Goal: Navigation & Orientation: Find specific page/section

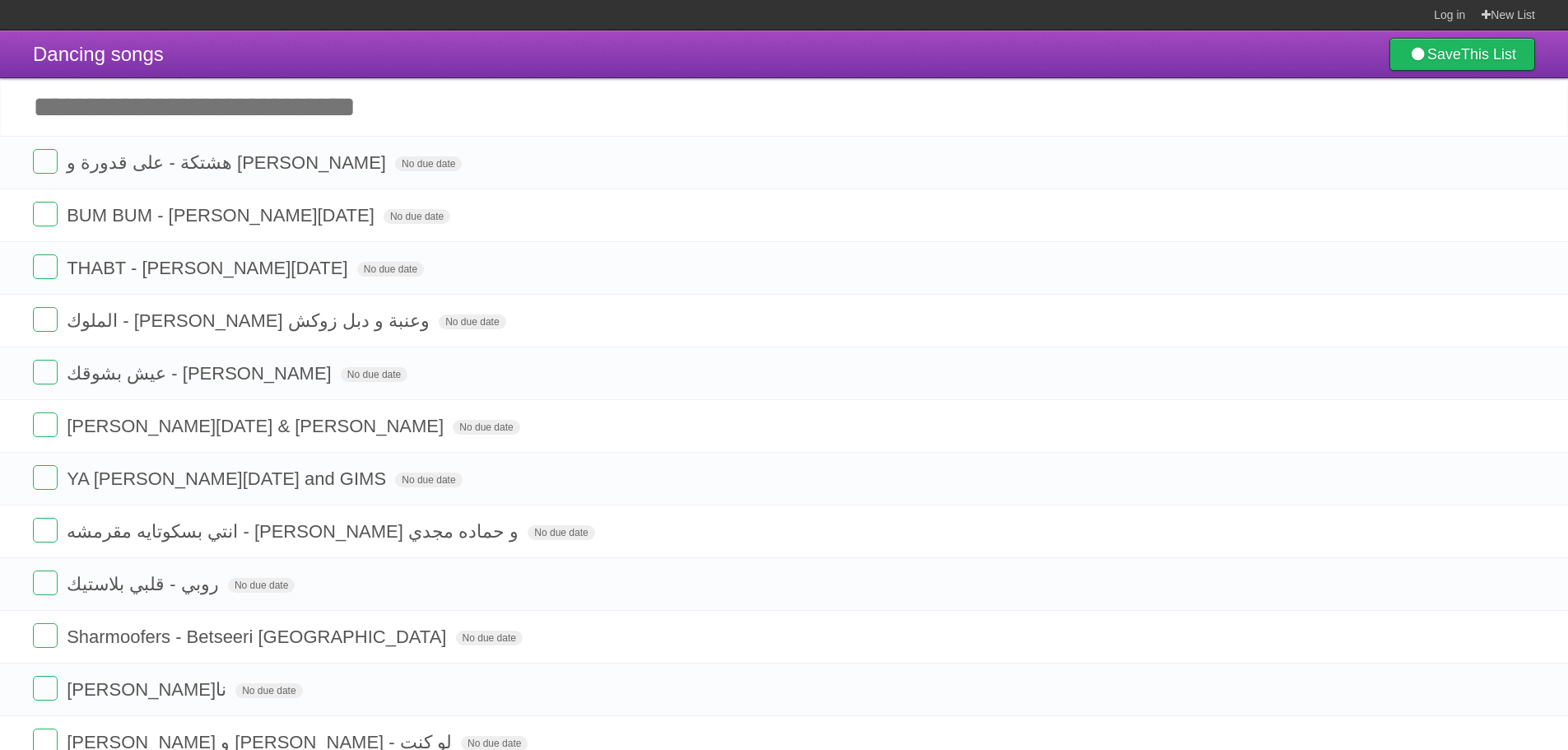
scroll to position [2223, 0]
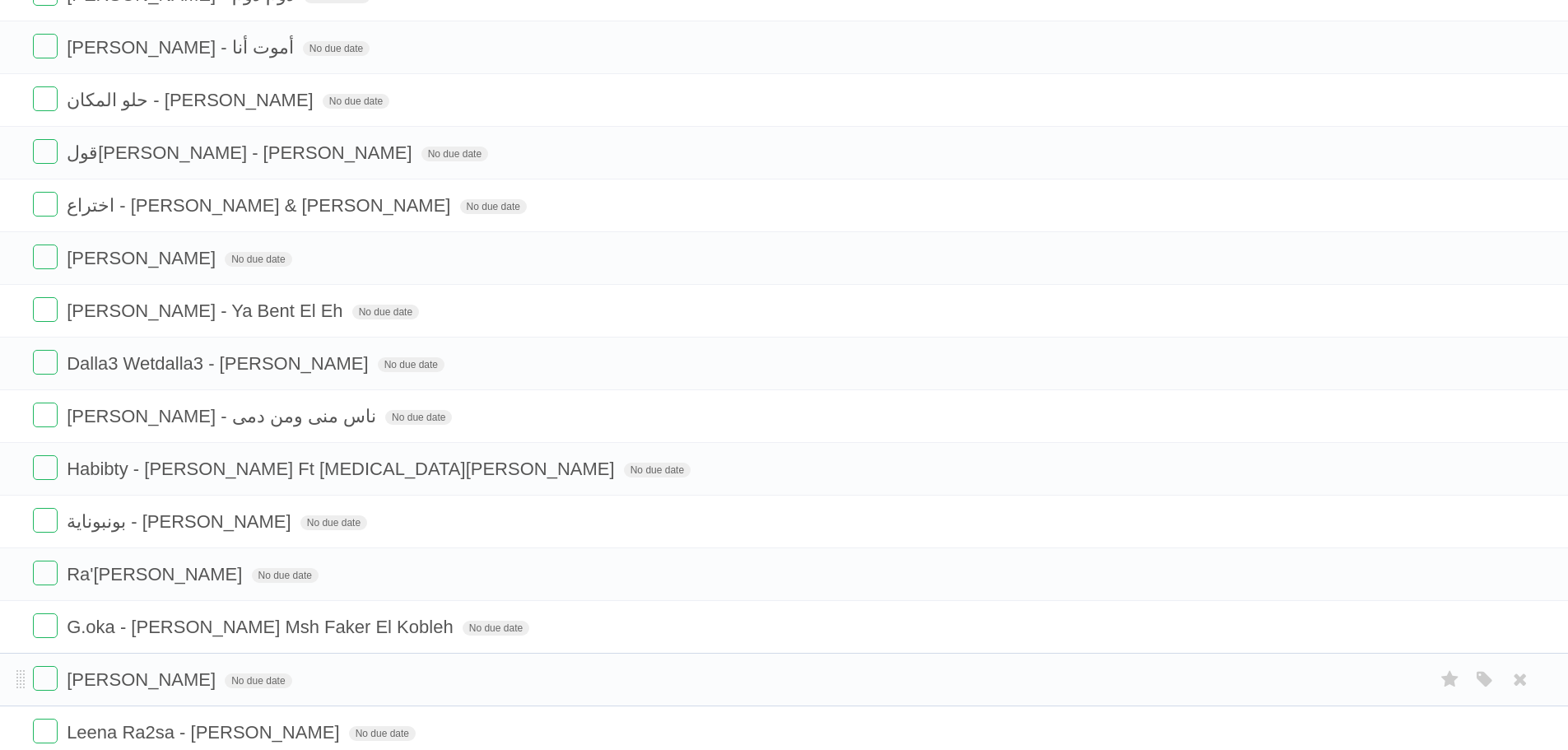
drag, startPoint x: 1191, startPoint y: 708, endPoint x: 1210, endPoint y: 705, distance: 19.2
click at [1207, 709] on li "Leena Ra2sa - Carmen Soliman No due date White Red Blue Green Purple Orange" at bounding box center [784, 732] width 1568 height 54
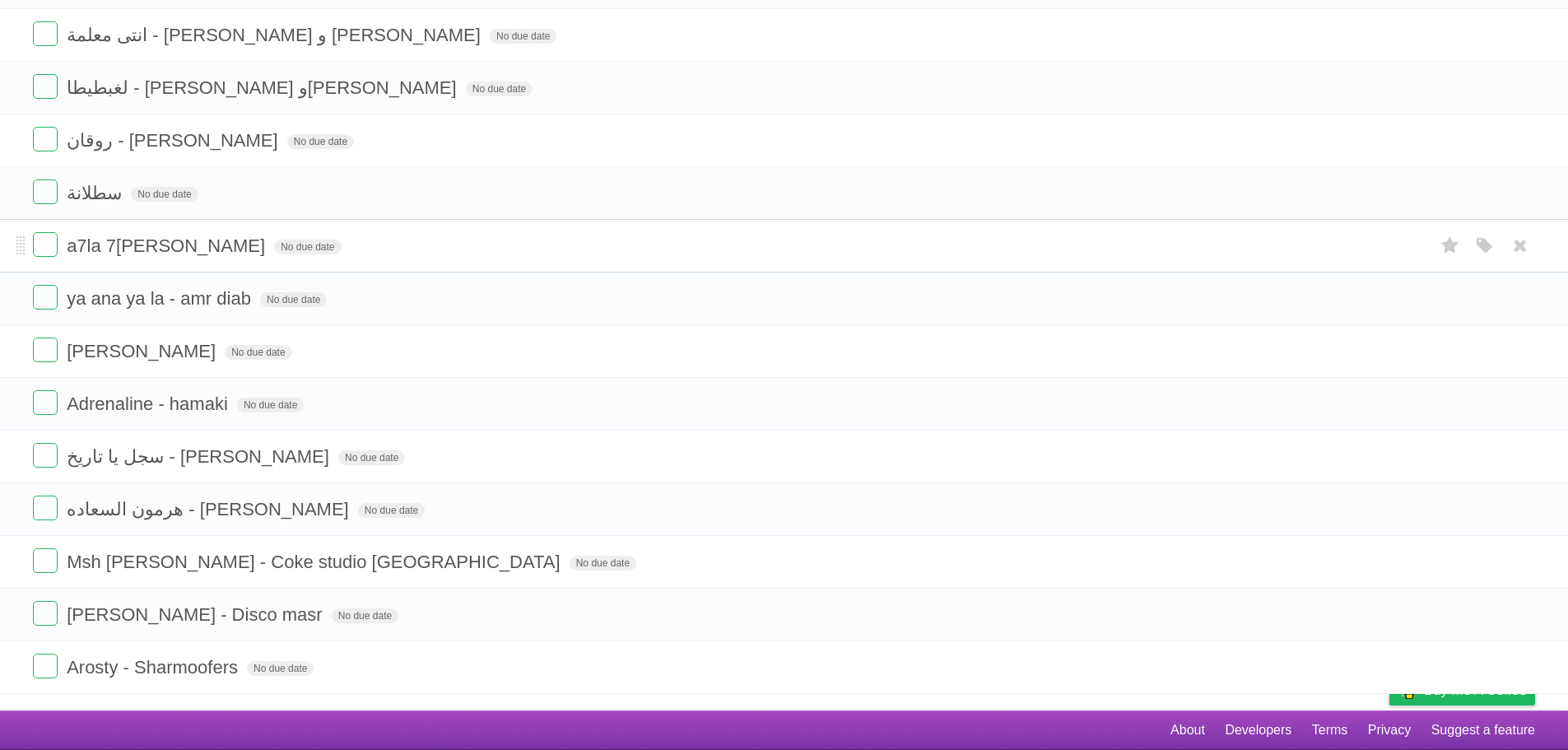
scroll to position [3976, 0]
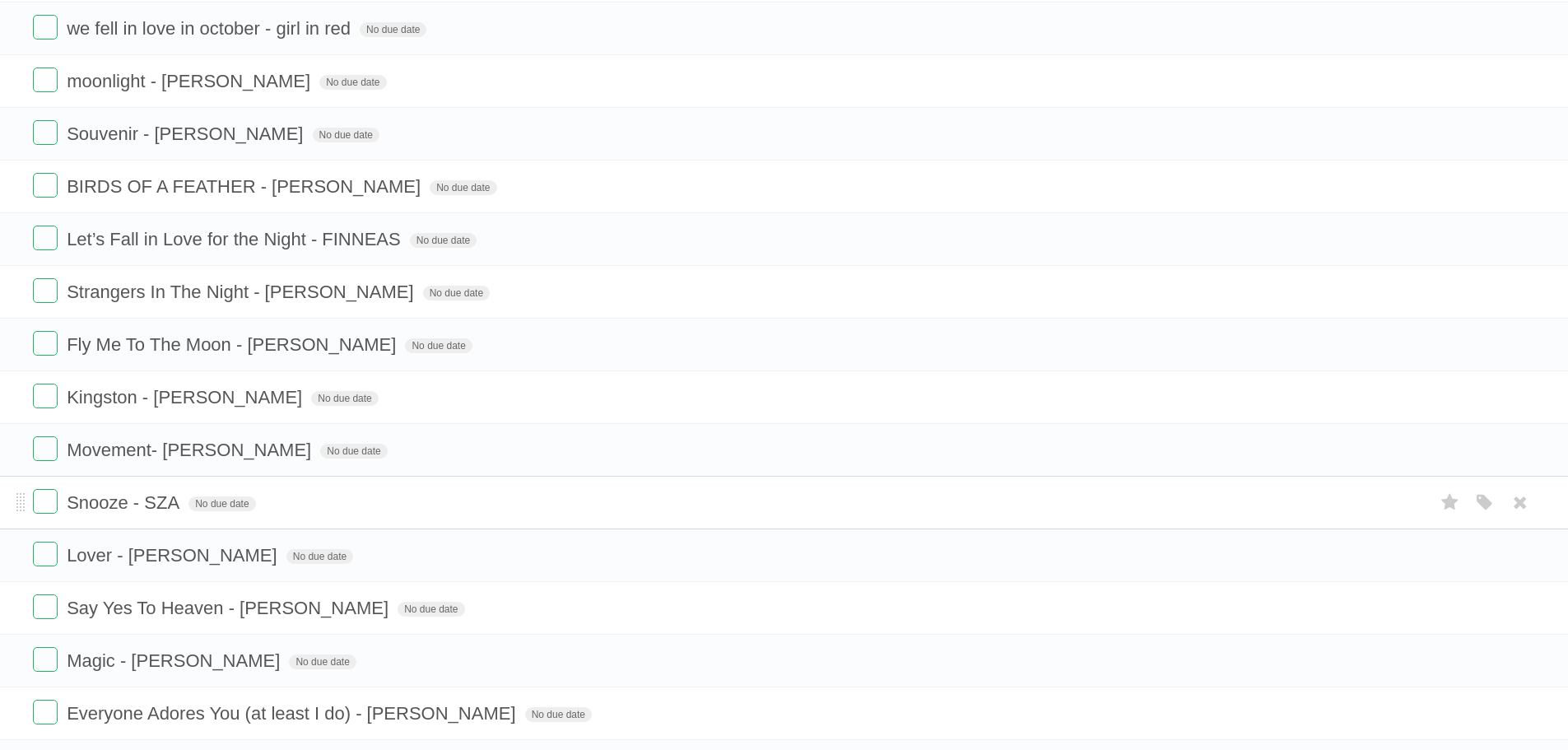
scroll to position [247, 0]
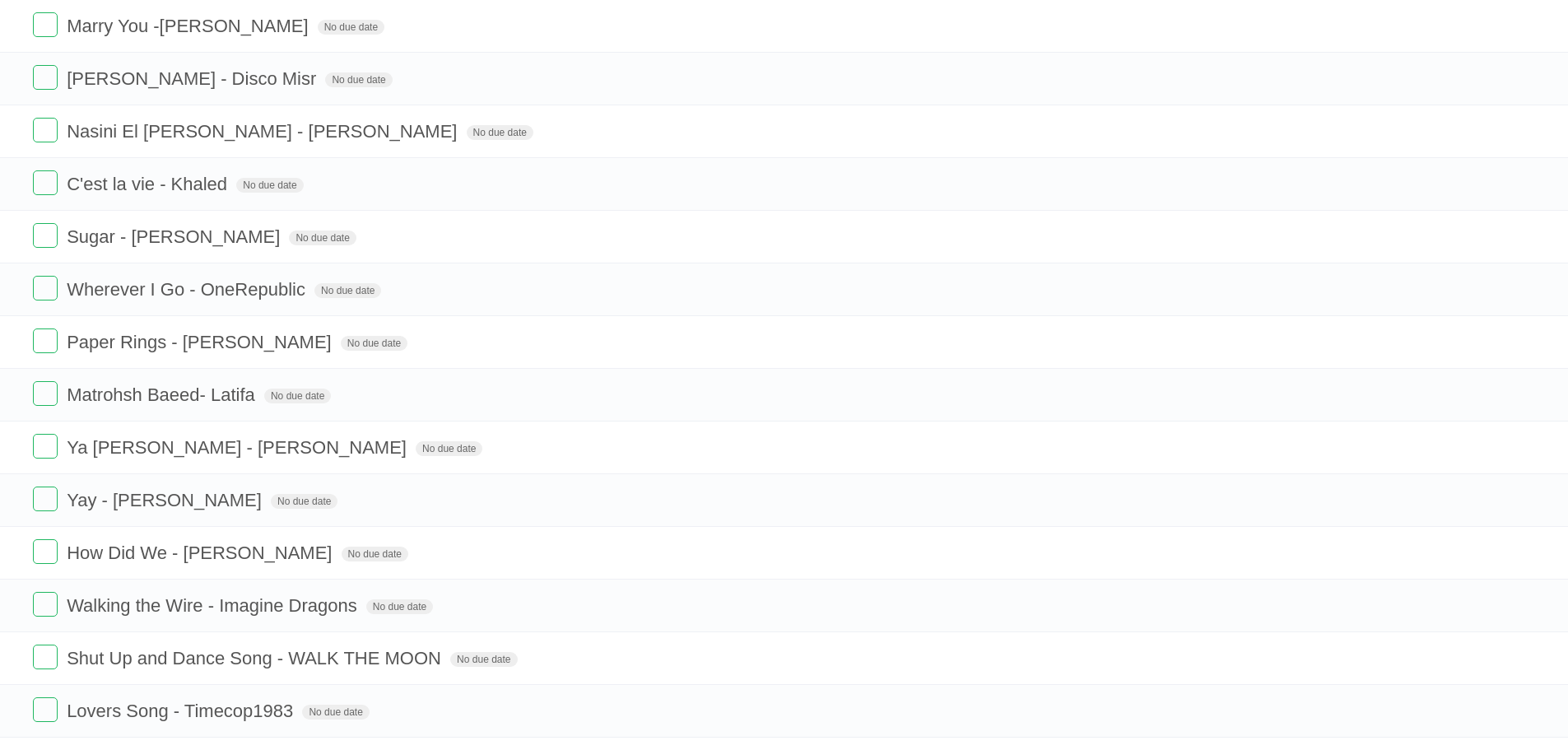
scroll to position [818, 0]
